Goal: Information Seeking & Learning: Learn about a topic

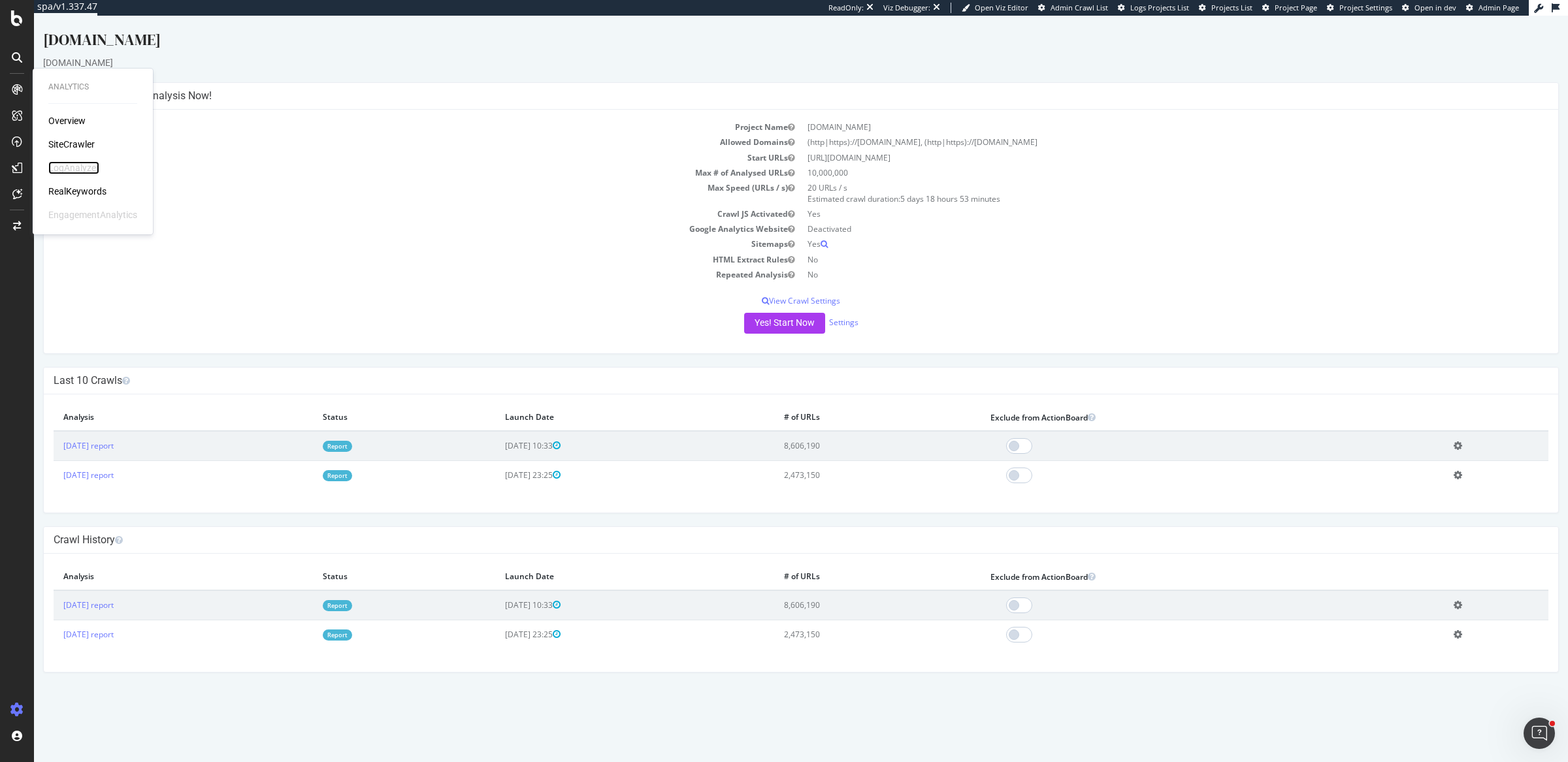
click at [57, 172] on div "LogAnalyzer" at bounding box center [74, 167] width 51 height 13
